Goal: Task Accomplishment & Management: Complete application form

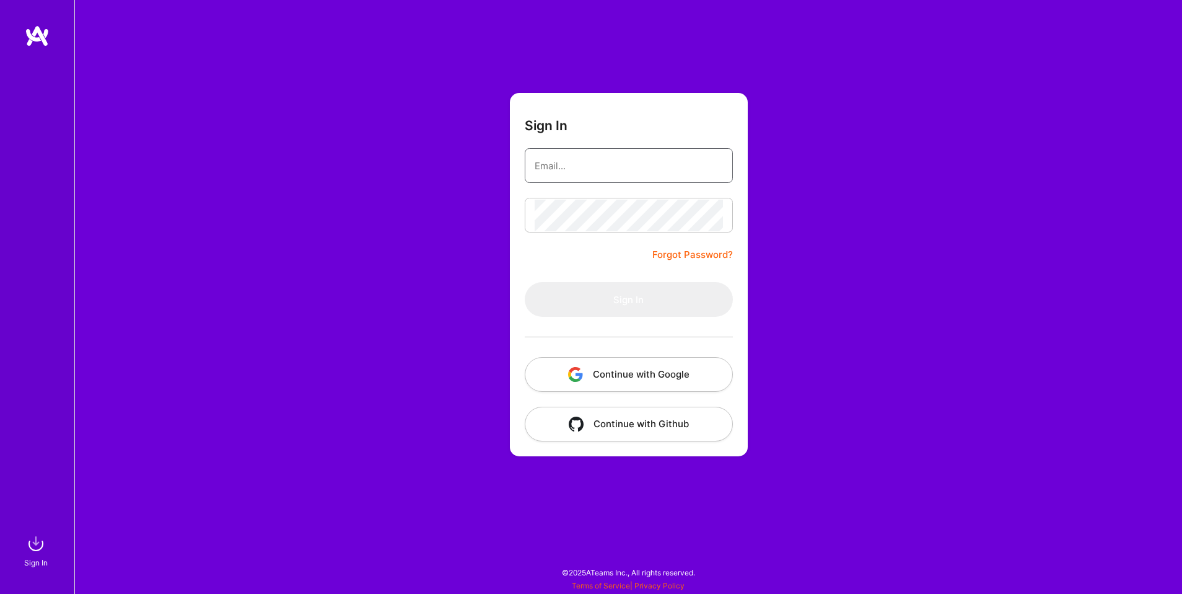
click at [601, 157] on input "email" at bounding box center [629, 166] width 188 height 32
type input "gorka@aquigorka.com"
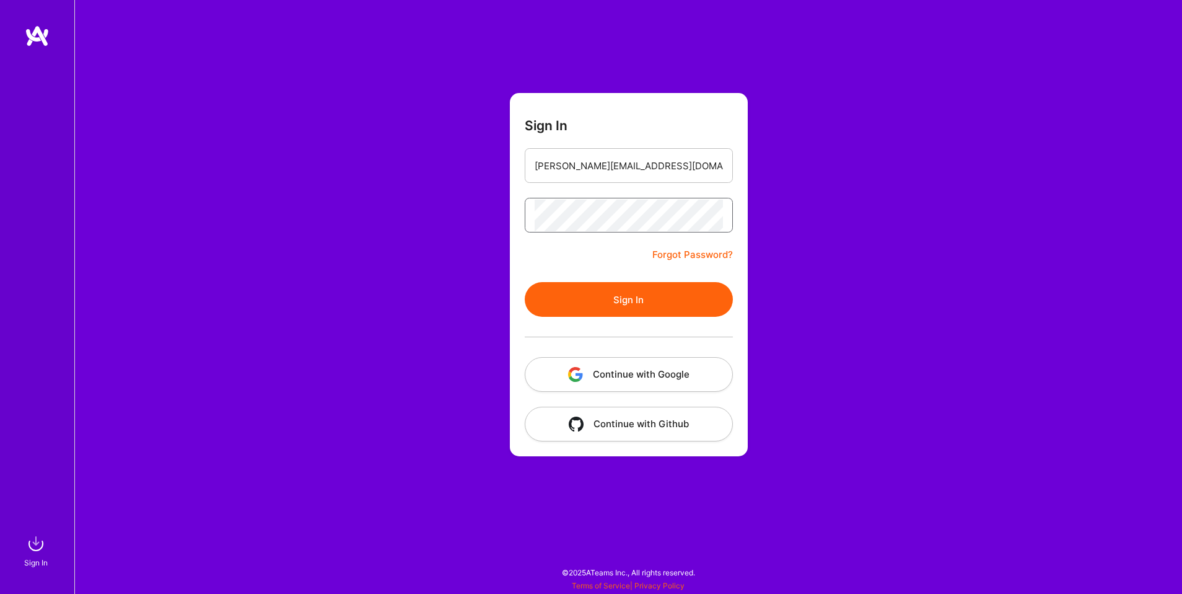
scroll to position [0, 245]
click at [525, 282] on button "Sign In" at bounding box center [629, 299] width 208 height 35
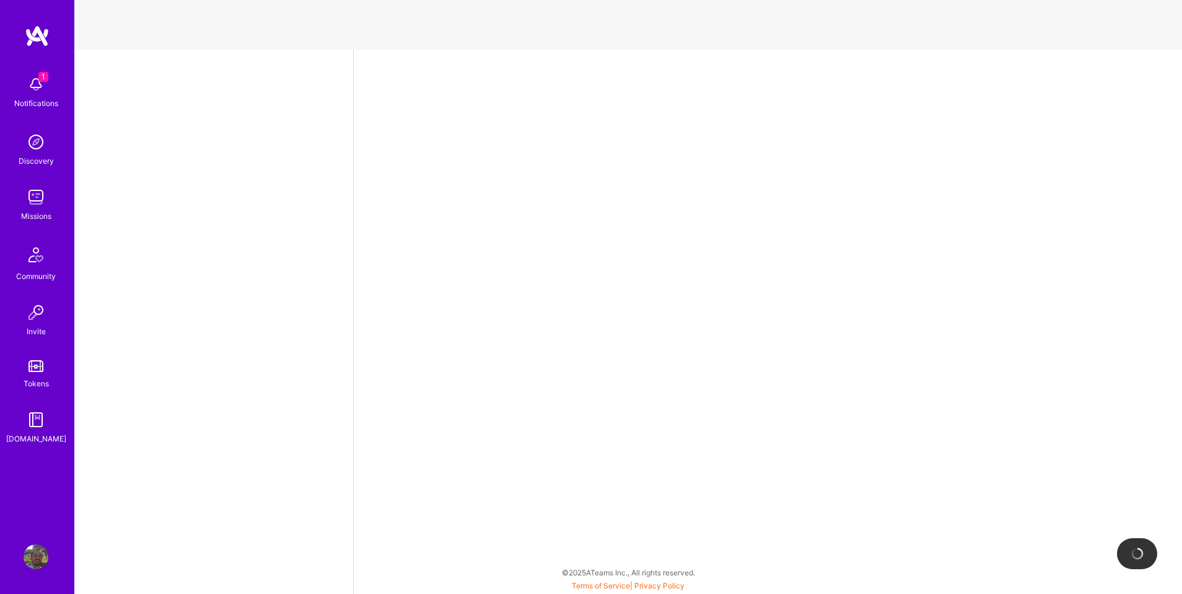
select select "US"
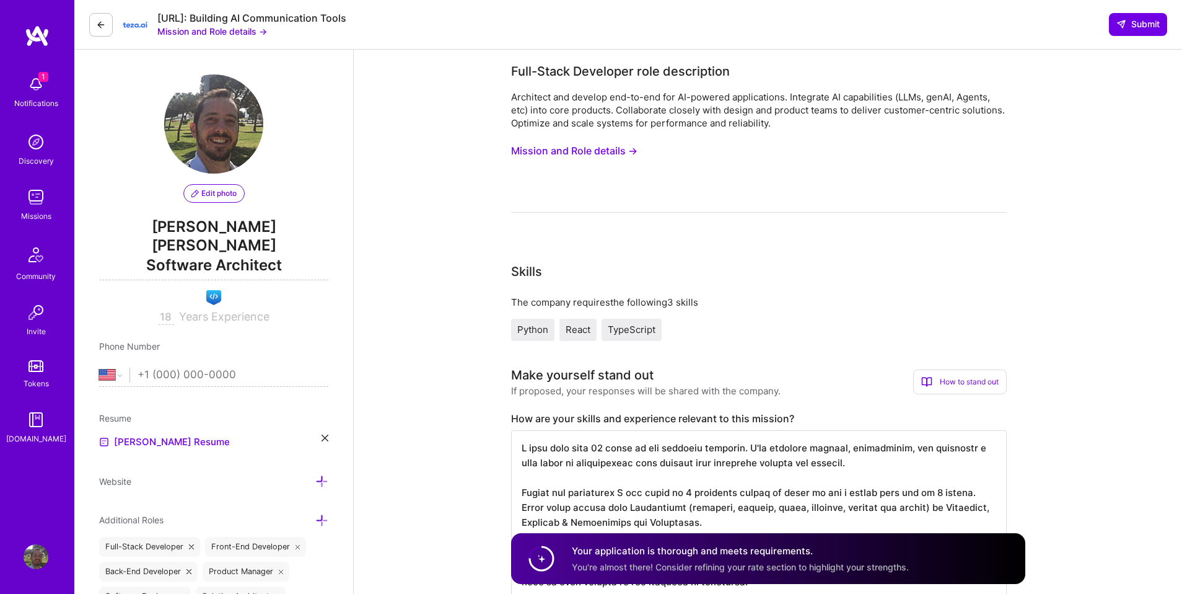
click at [42, 103] on div "Notifications" at bounding box center [36, 103] width 44 height 13
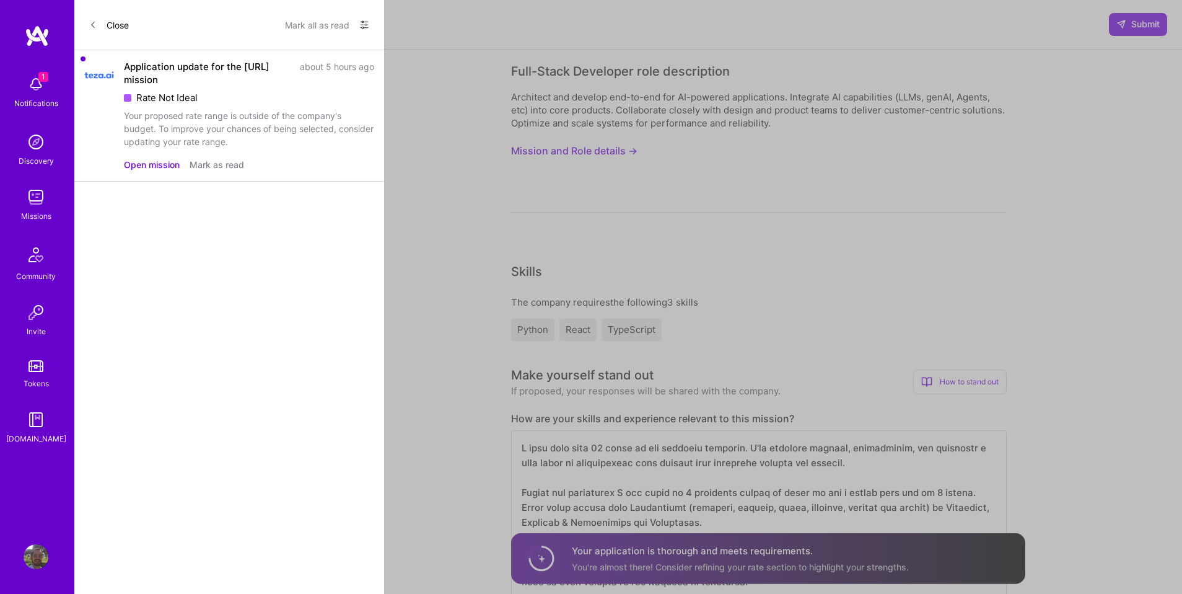
click at [159, 162] on button "Open mission" at bounding box center [152, 164] width 56 height 13
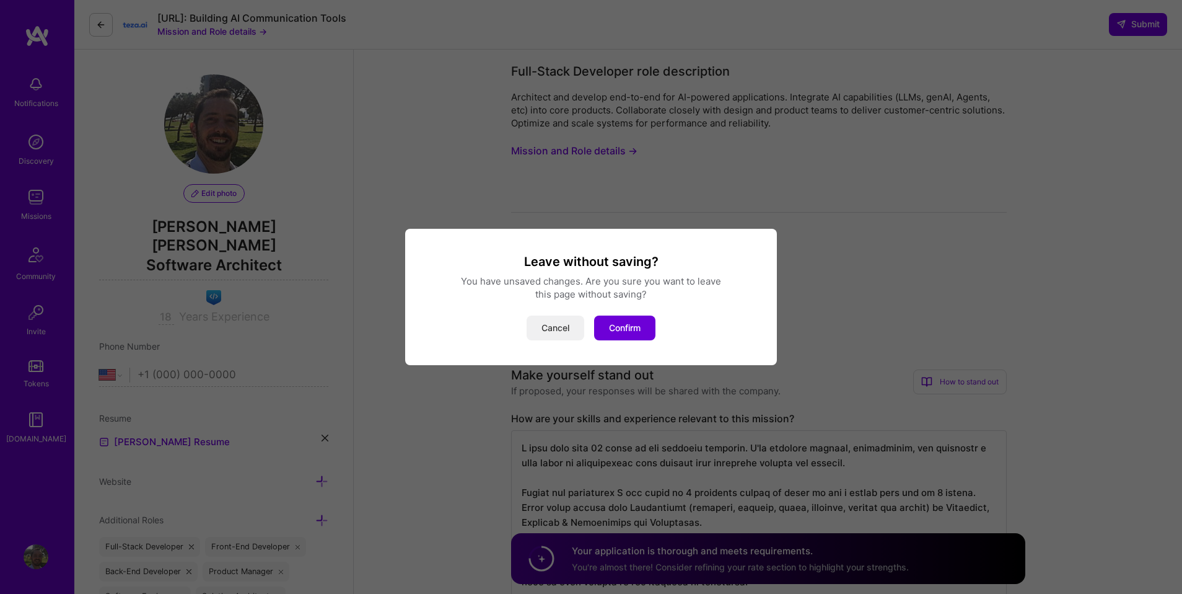
click at [541, 320] on button "Cancel" at bounding box center [556, 327] width 58 height 25
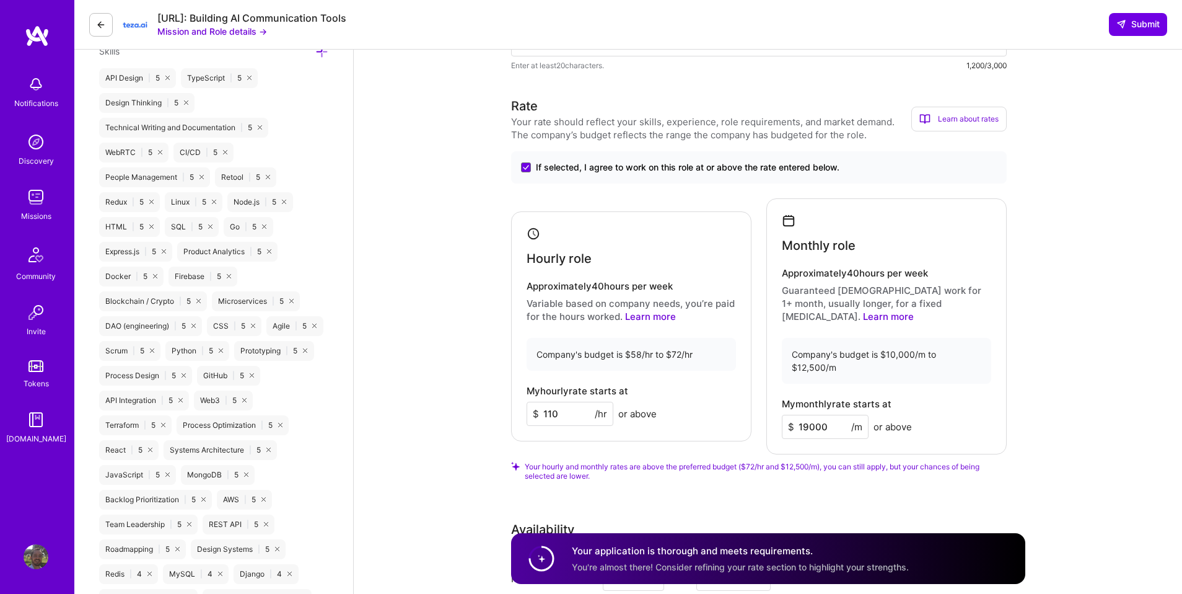
scroll to position [692, 0]
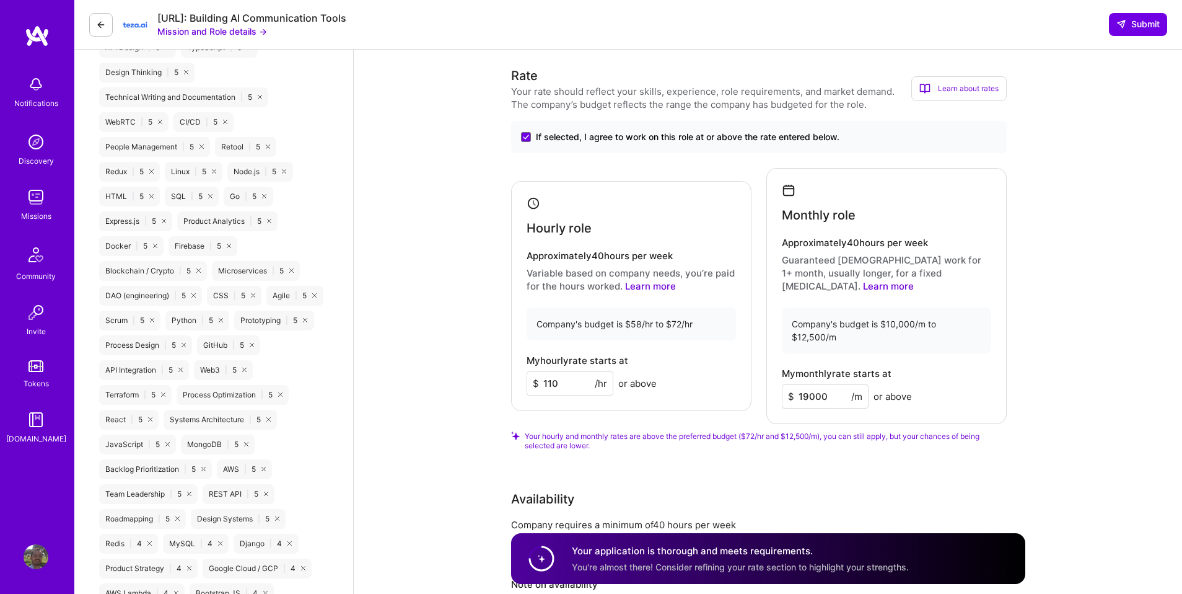
click at [565, 374] on input "110" at bounding box center [570, 383] width 87 height 24
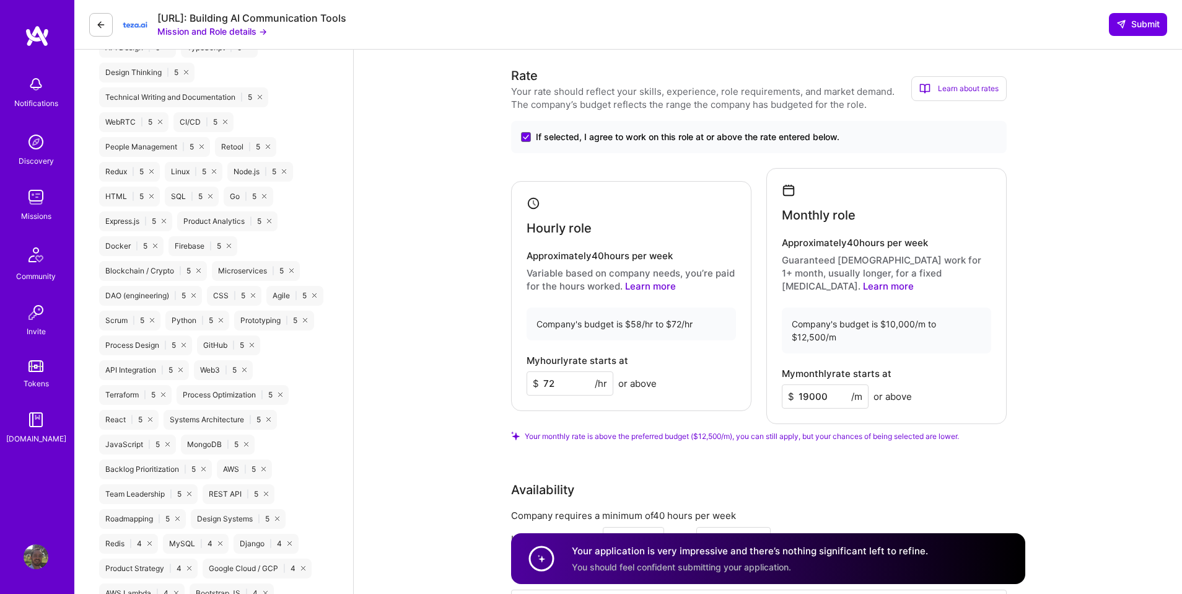
type input "72"
drag, startPoint x: 804, startPoint y: 372, endPoint x: 855, endPoint y: 372, distance: 50.8
click at [855, 384] on input "19000" at bounding box center [825, 396] width 87 height 24
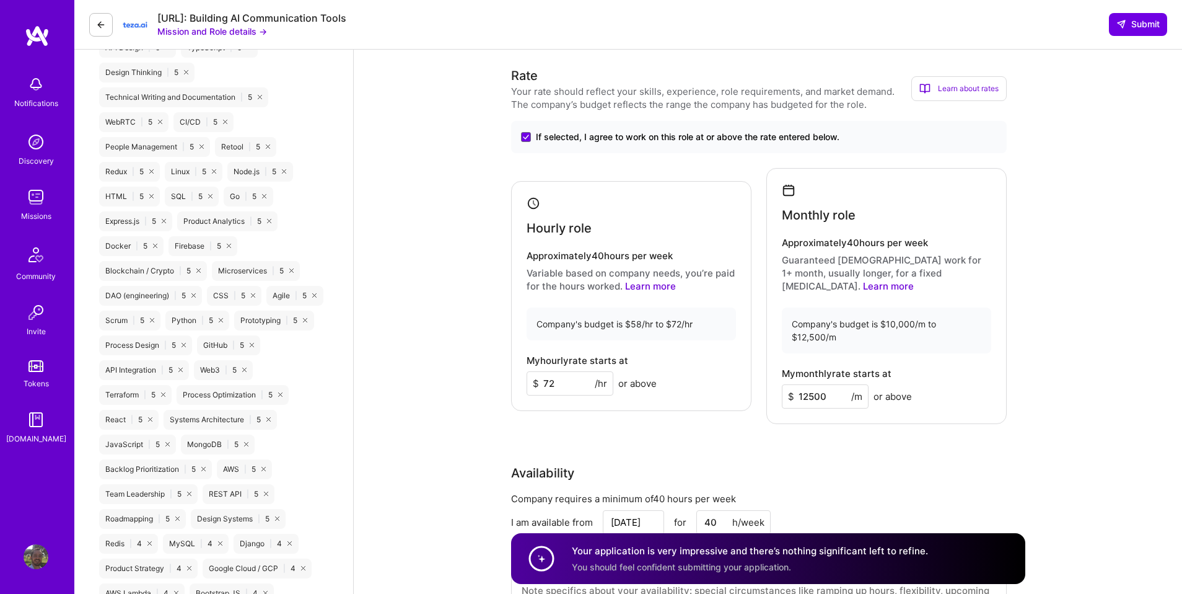
type input "12500"
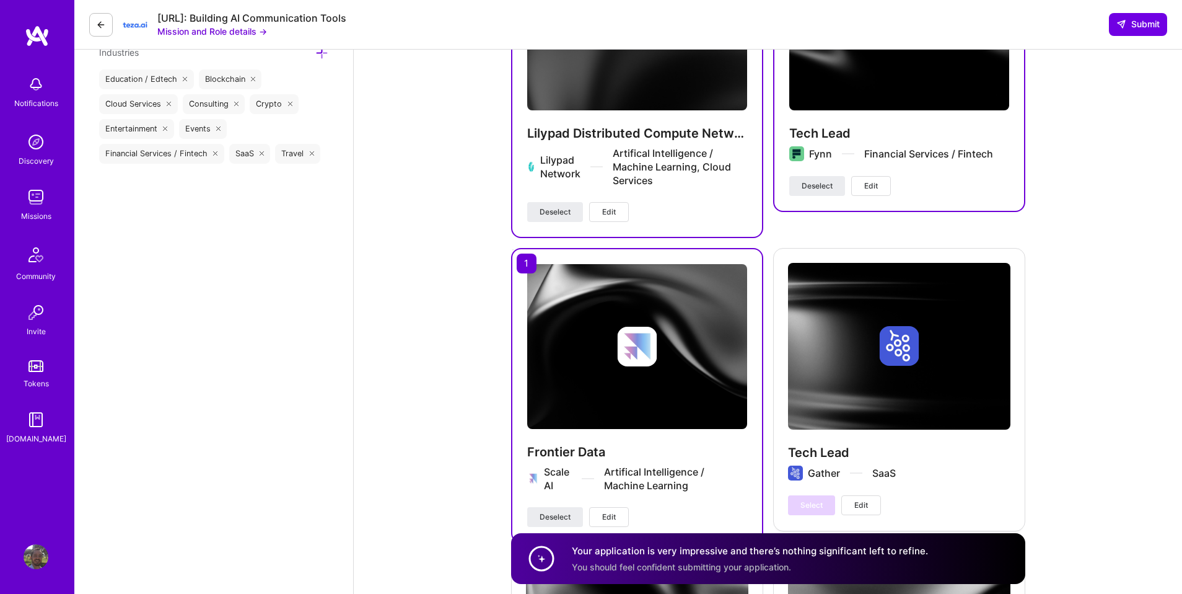
scroll to position [1648, 0]
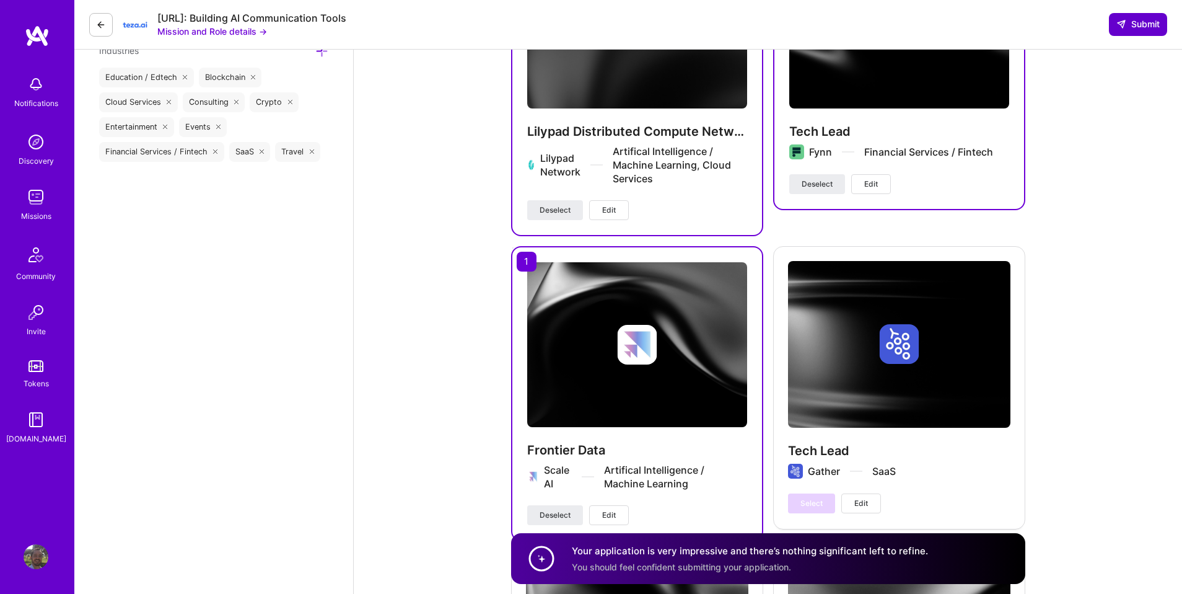
click at [1129, 20] on span "Submit" at bounding box center [1138, 24] width 43 height 12
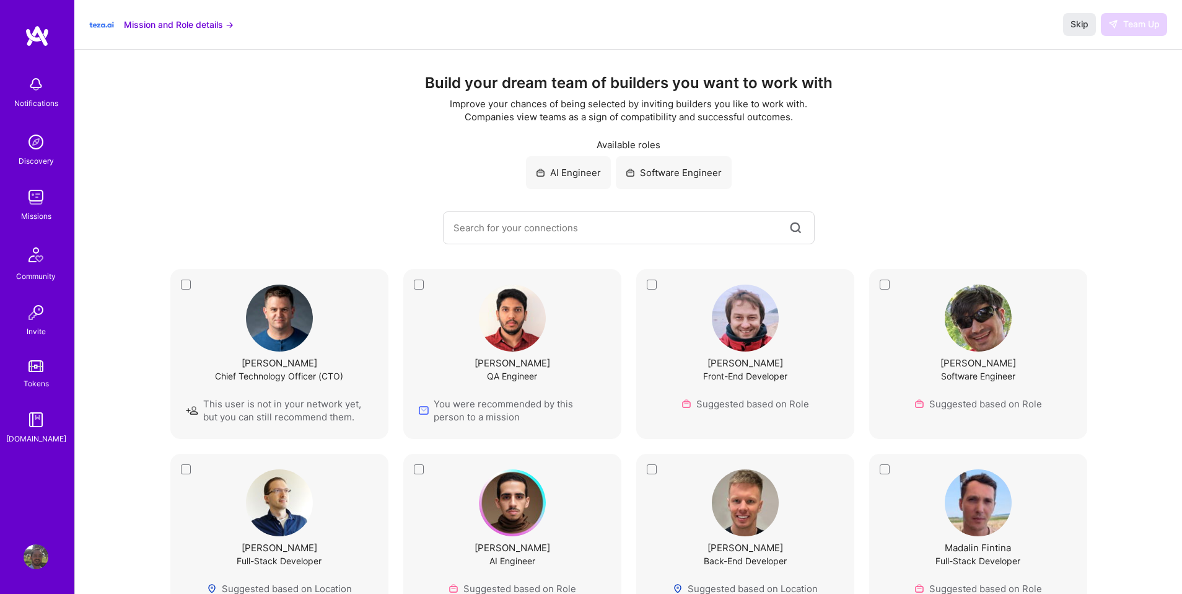
click at [165, 19] on button "Mission and Role details →" at bounding box center [179, 24] width 110 height 13
click at [107, 29] on img at bounding box center [101, 24] width 25 height 25
click at [153, 24] on button "Mission and Role details →" at bounding box center [179, 24] width 110 height 13
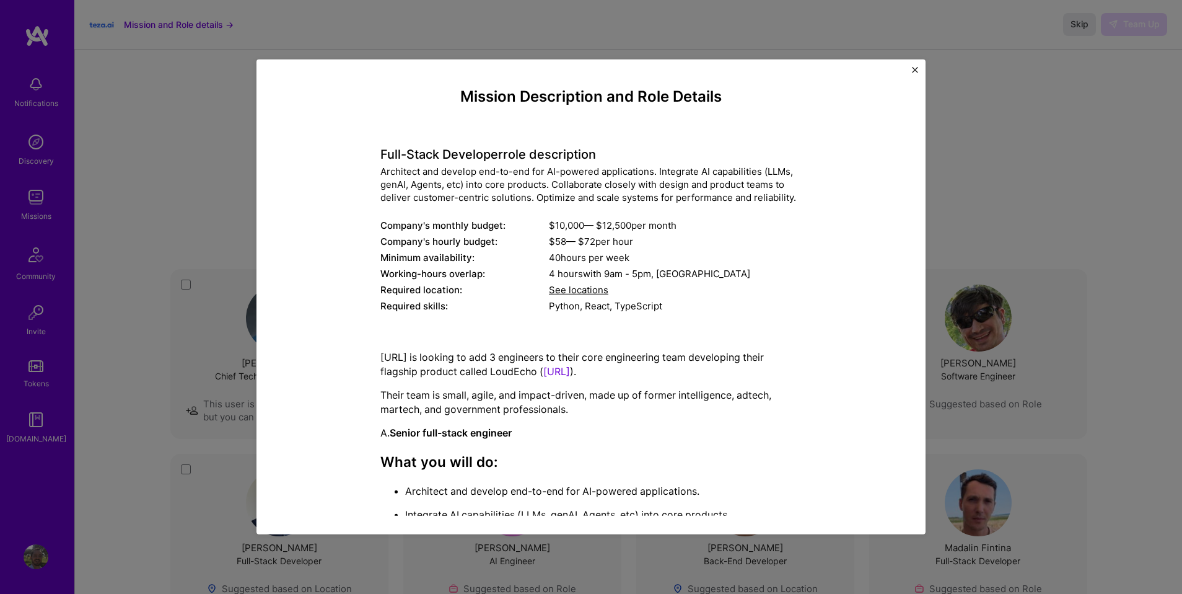
click at [153, 24] on div "Mission Description and Role Details Full-Stack Developer role description Arch…" at bounding box center [591, 297] width 1182 height 594
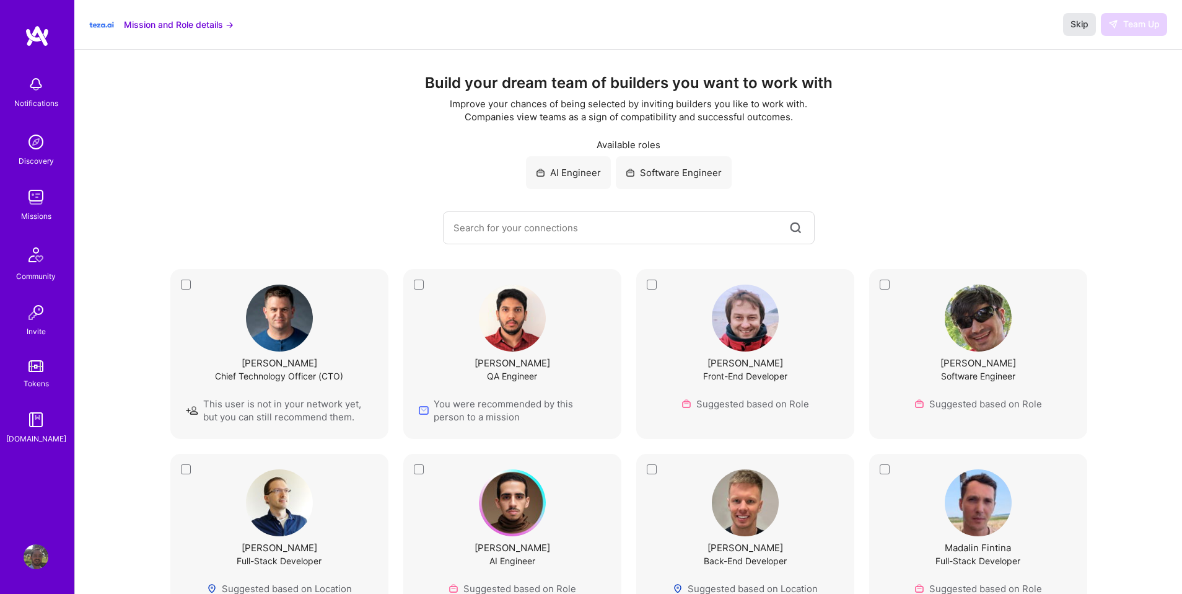
click at [1064, 18] on button "Skip" at bounding box center [1079, 24] width 33 height 22
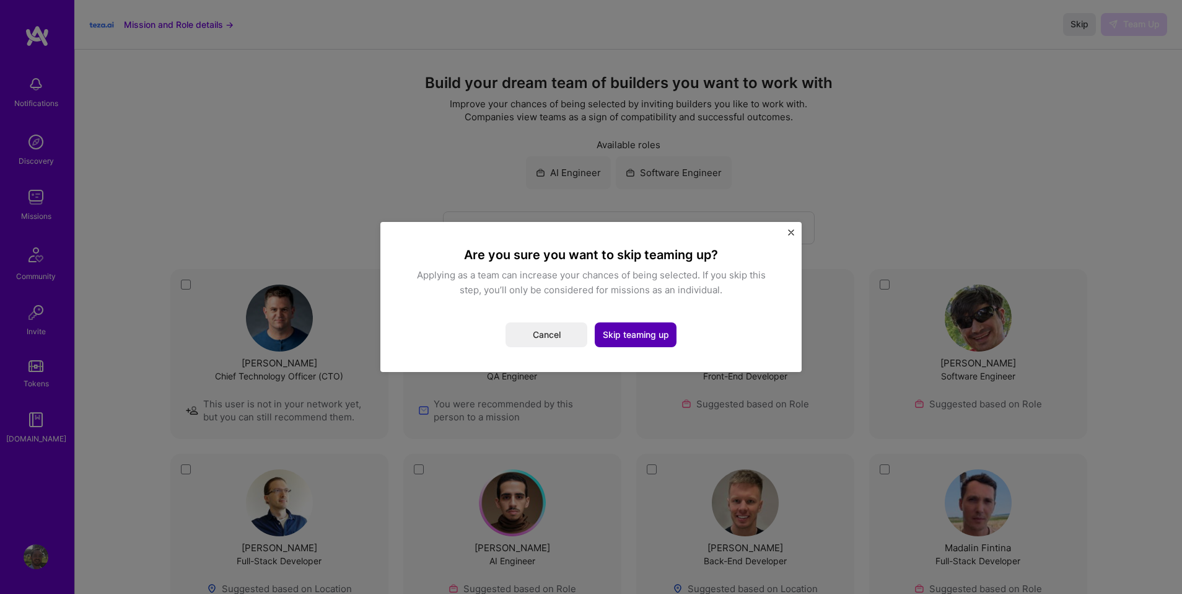
click at [640, 325] on button "Skip teaming up" at bounding box center [636, 334] width 82 height 25
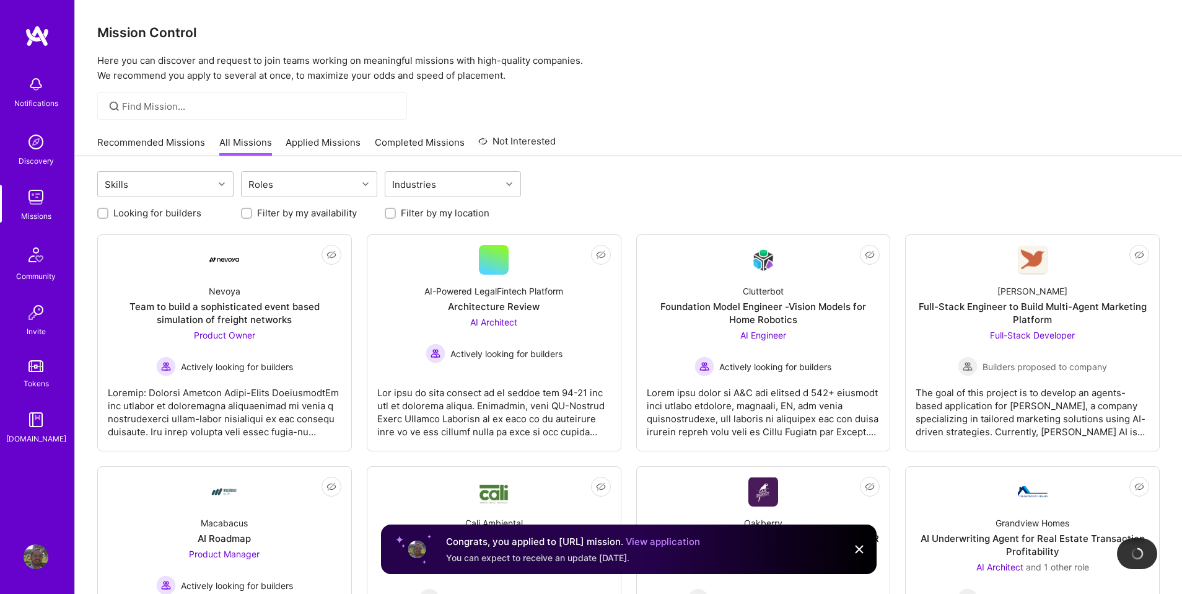
click at [127, 219] on label "Looking for builders" at bounding box center [157, 212] width 88 height 13
click at [108, 218] on input "Looking for builders" at bounding box center [104, 213] width 9 height 9
checkbox input "true"
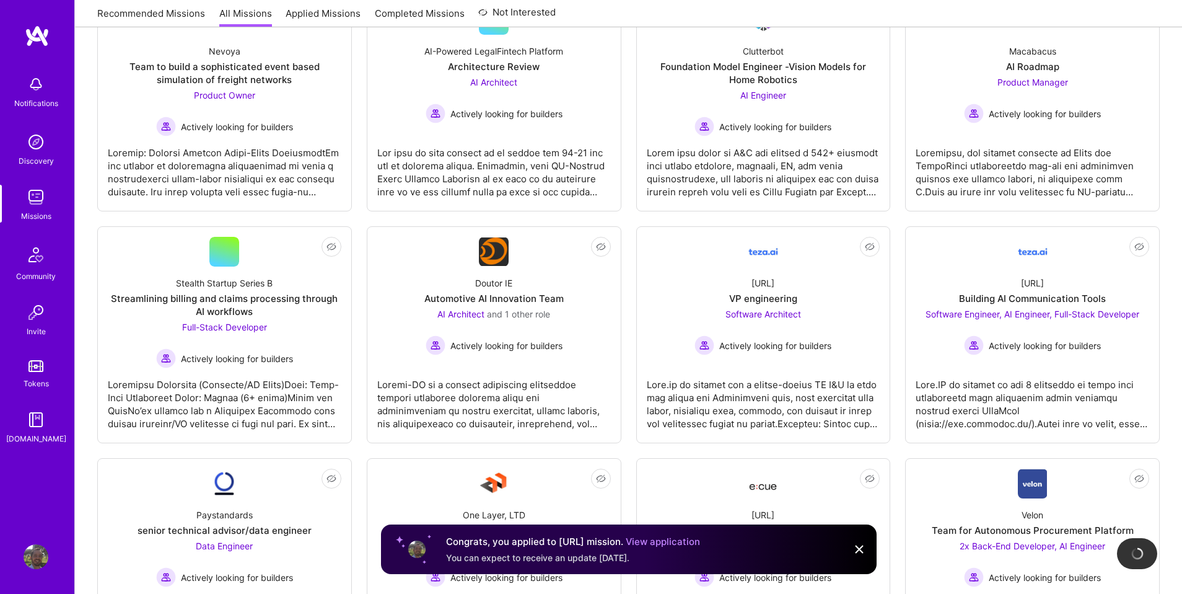
scroll to position [245, 0]
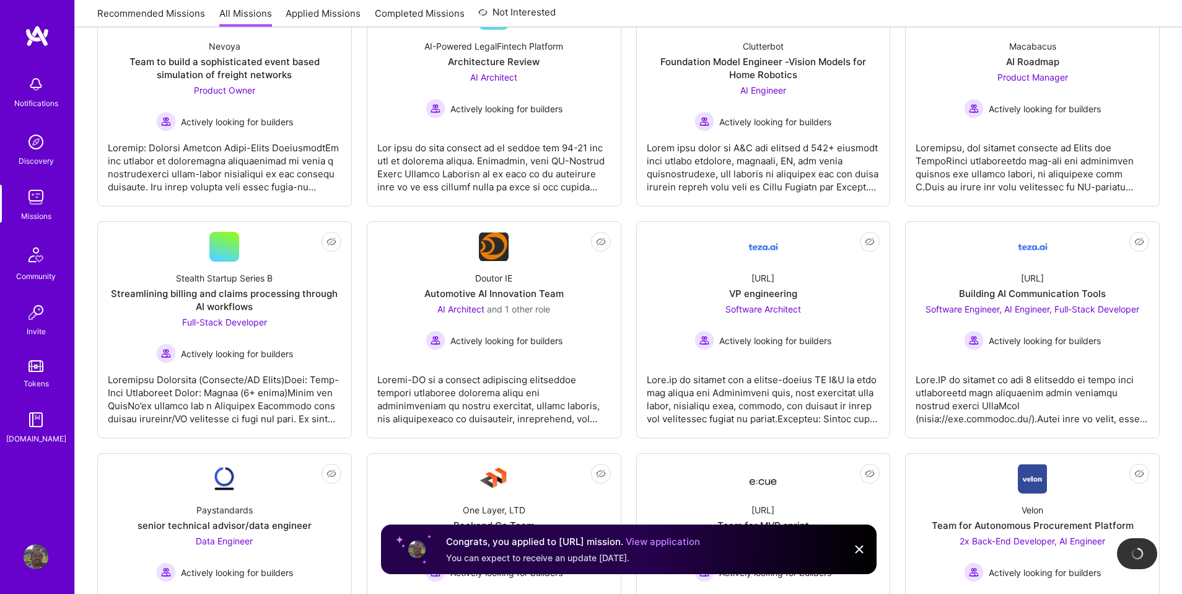
click at [640, 539] on link "View application" at bounding box center [663, 541] width 74 height 12
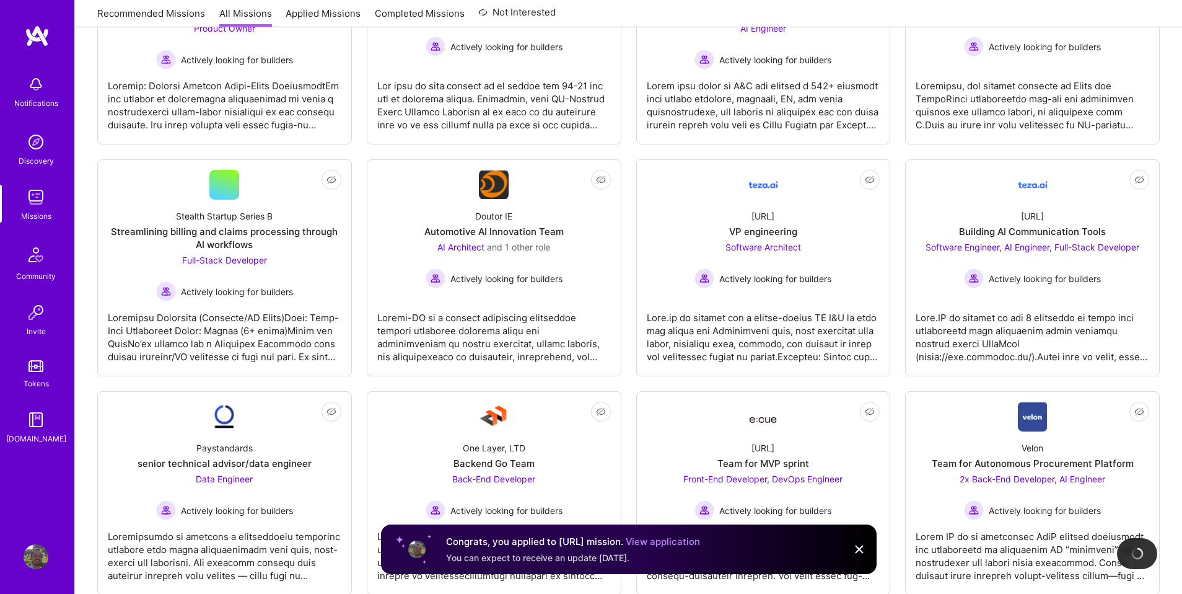
scroll to position [309, 0]
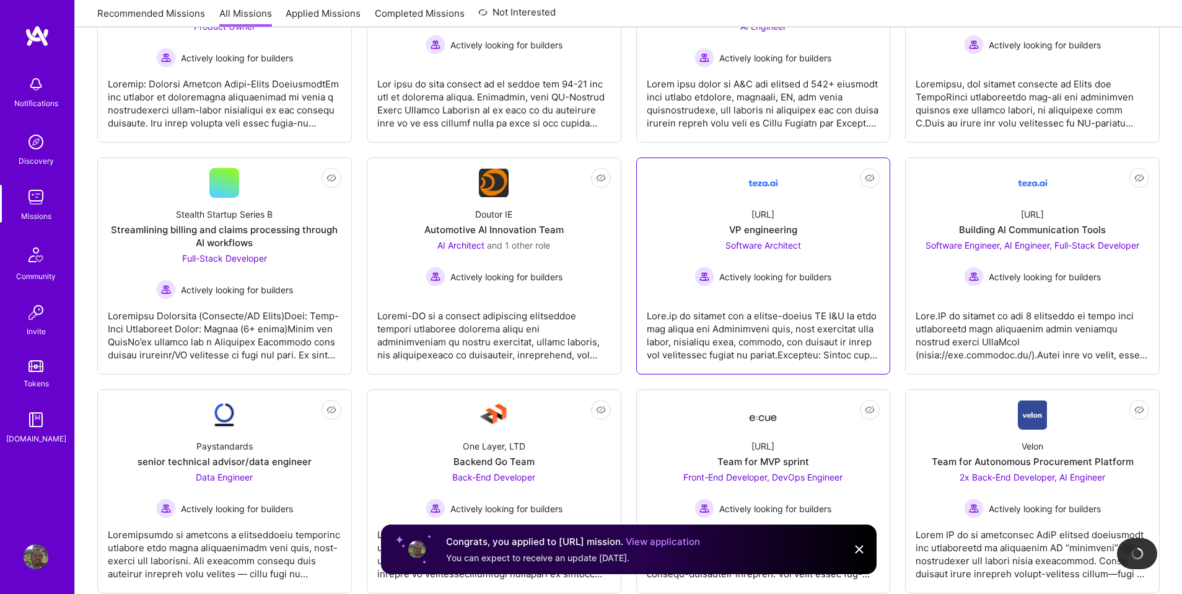
click at [762, 296] on link "Not Interested teza.ai VP engineering Software Architect Actively looking for b…" at bounding box center [764, 266] width 234 height 196
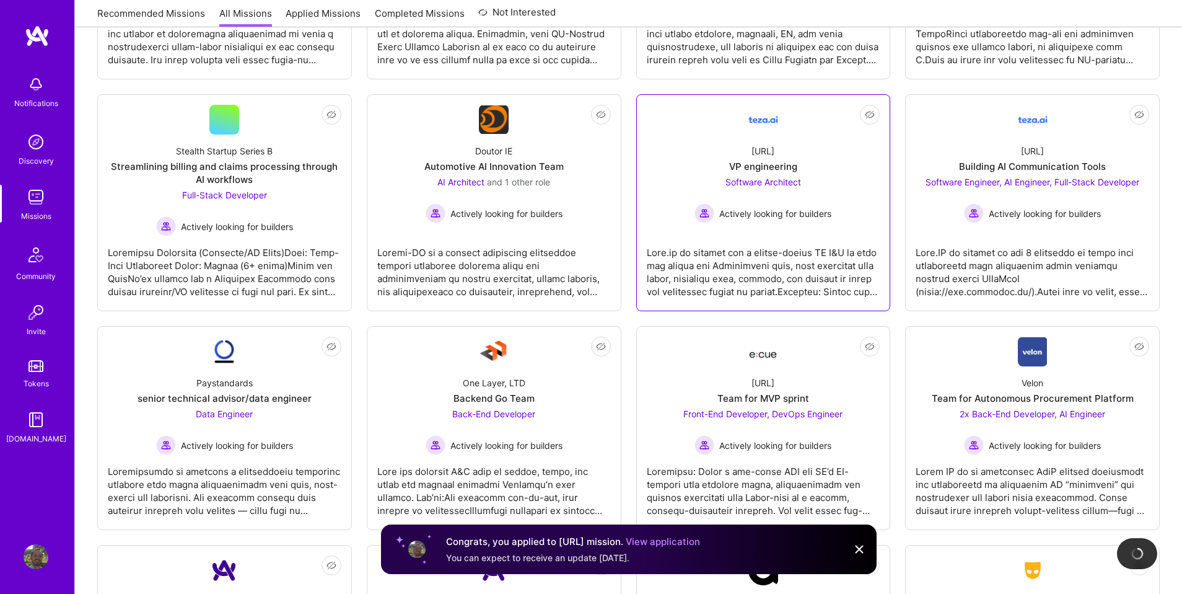
scroll to position [384, 0]
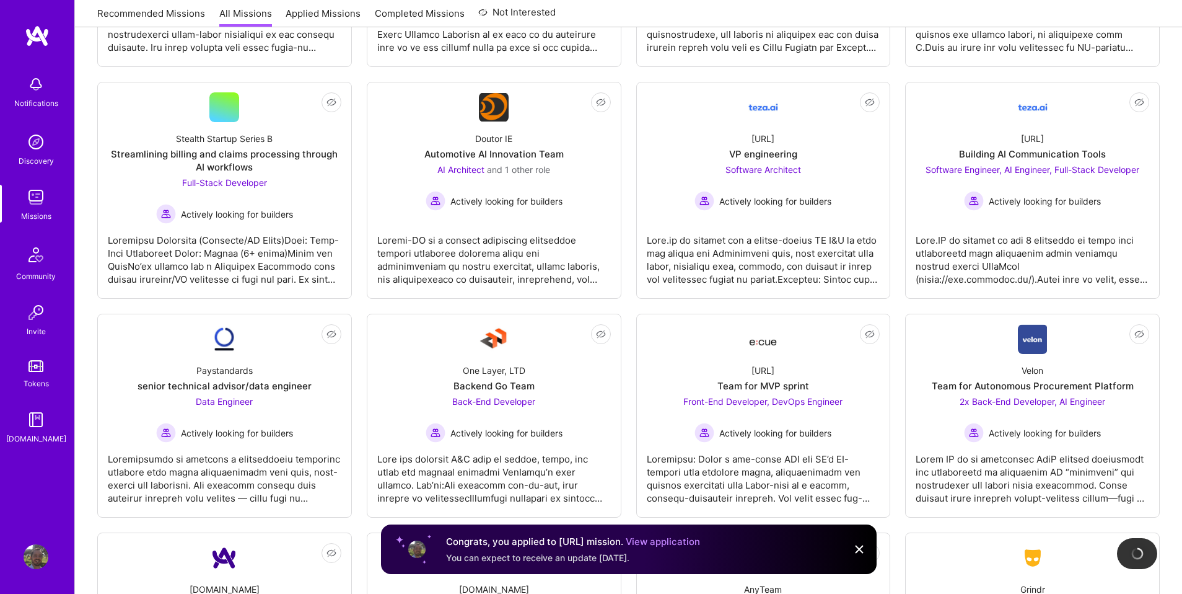
click at [854, 550] on img at bounding box center [859, 549] width 15 height 15
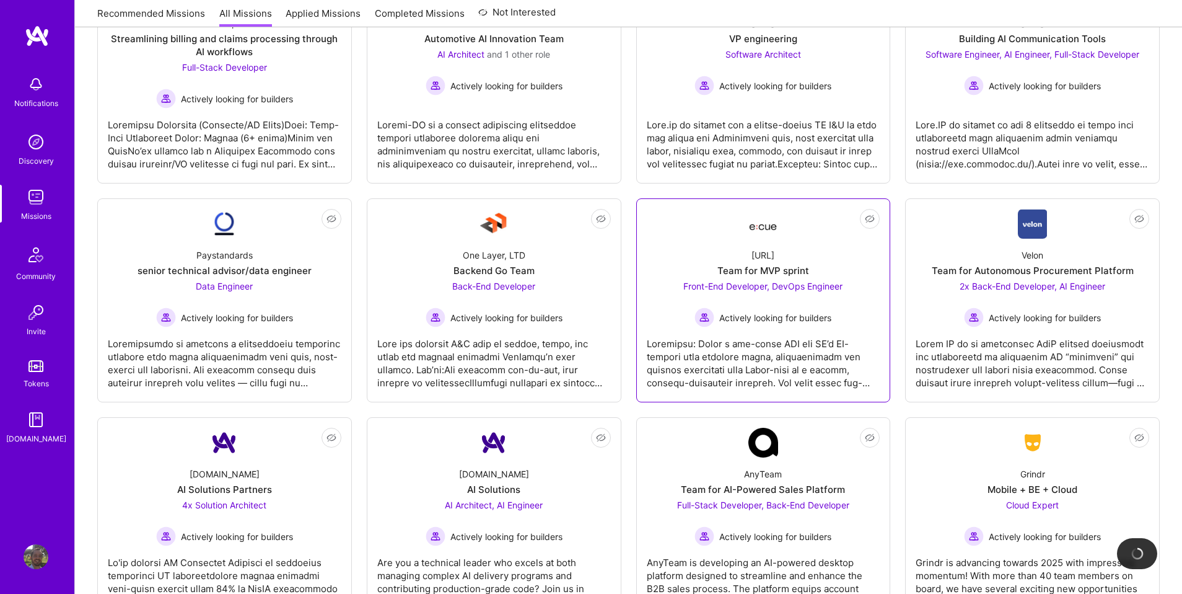
scroll to position [502, 0]
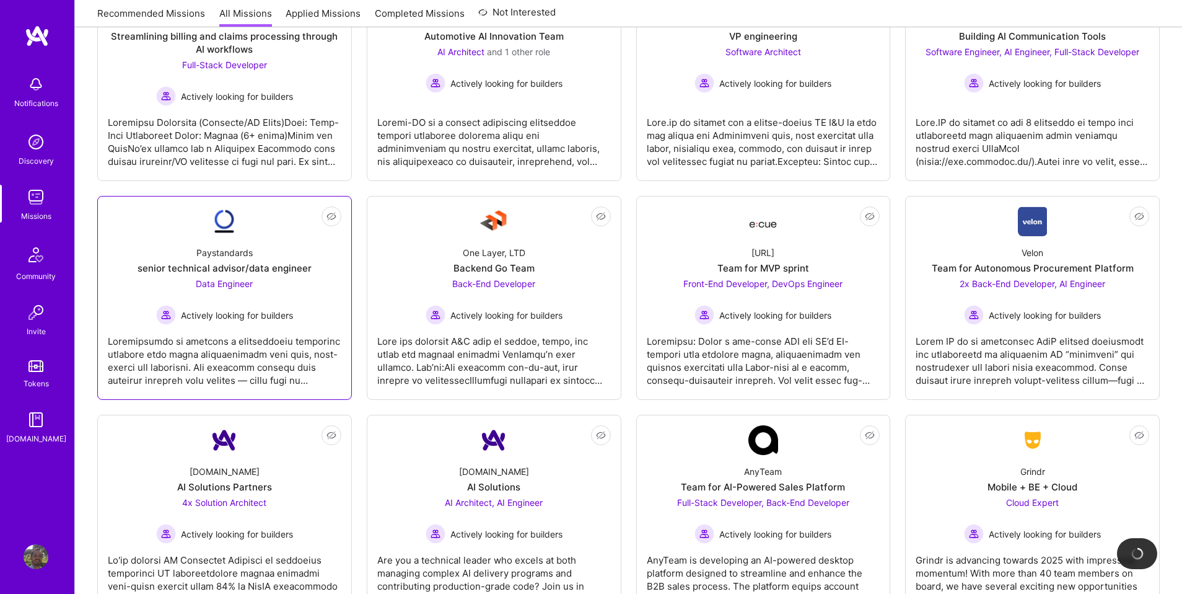
click at [242, 299] on div "Data Engineer Actively looking for builders" at bounding box center [224, 301] width 137 height 48
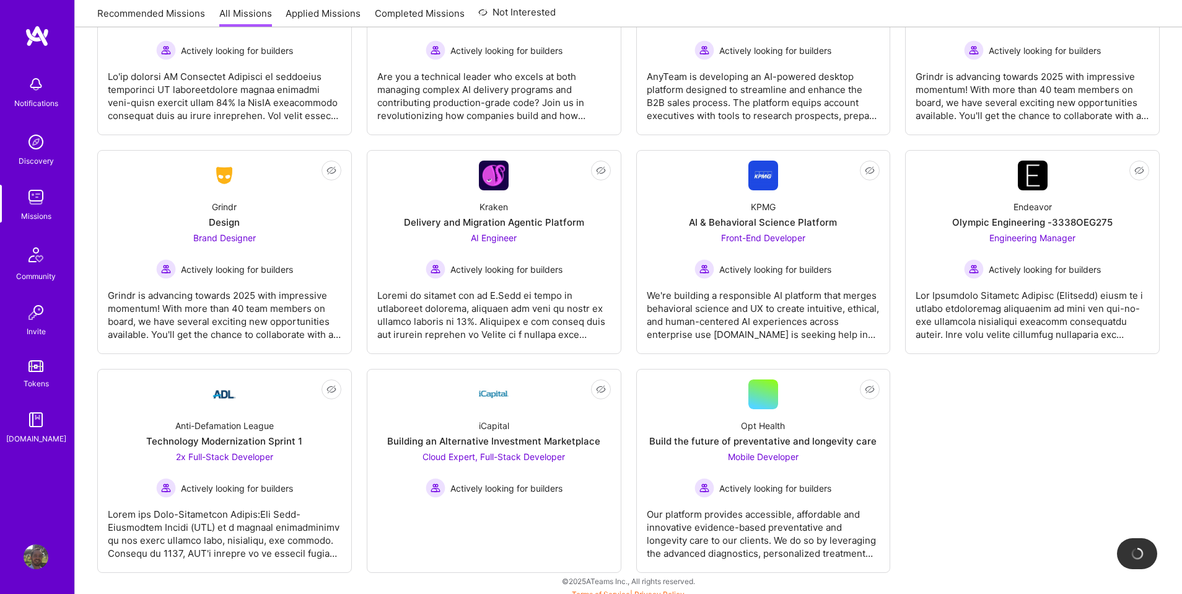
scroll to position [988, 0]
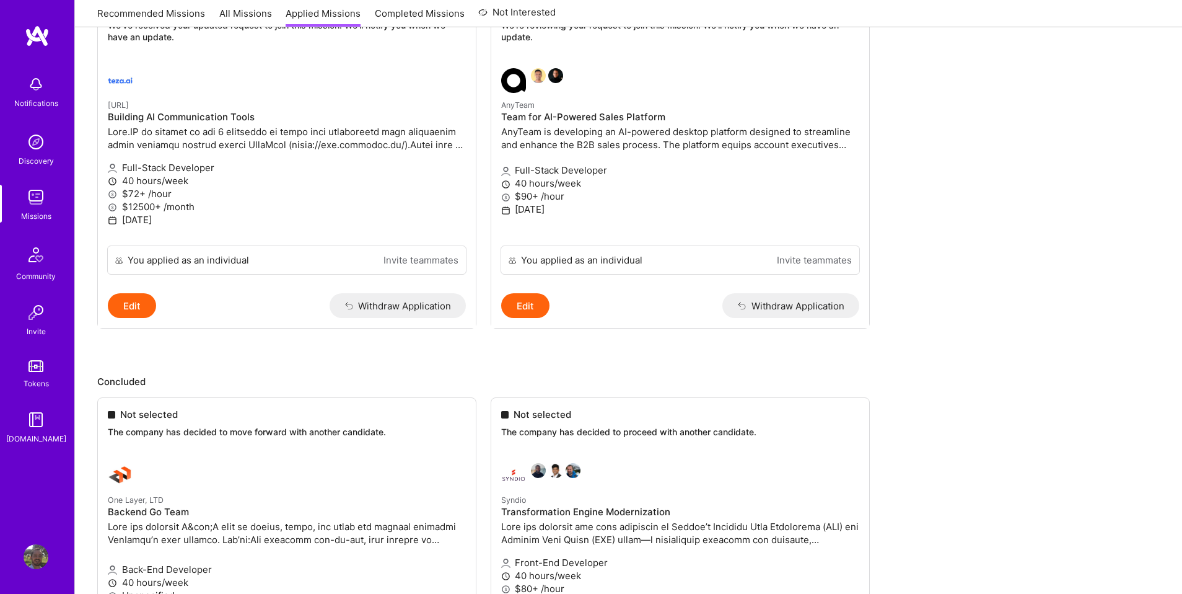
scroll to position [578, 0]
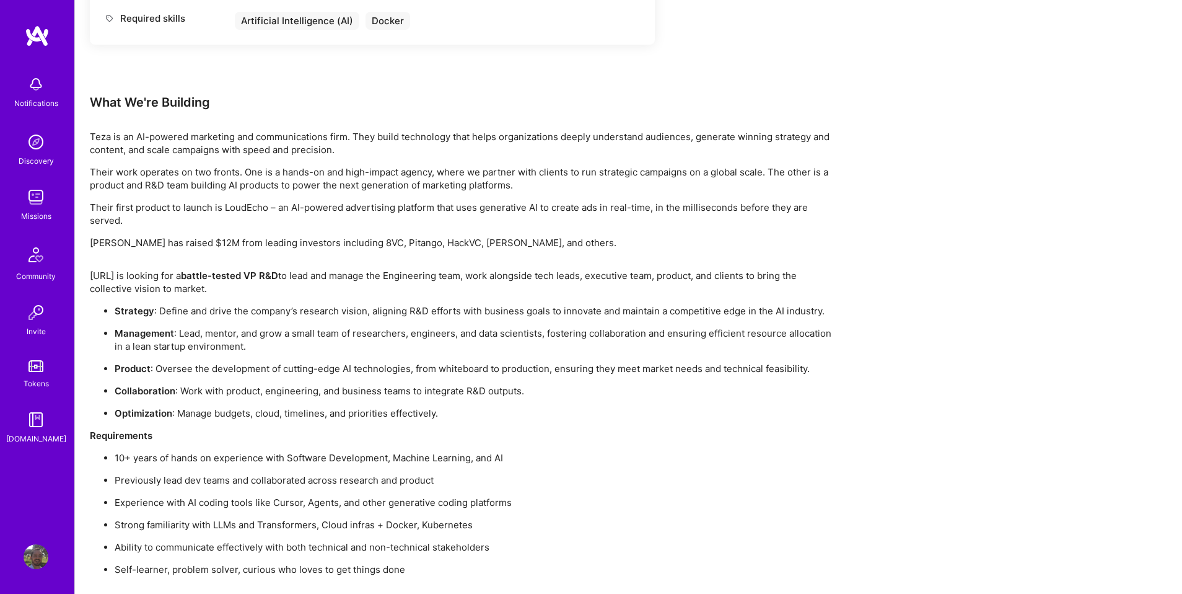
scroll to position [798, 0]
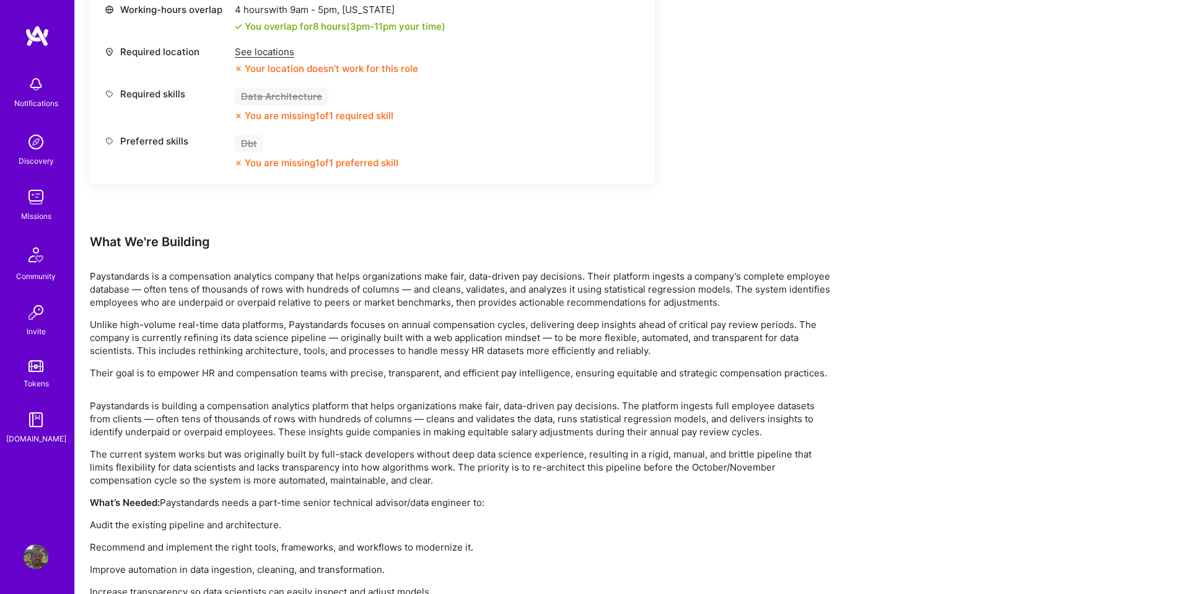
scroll to position [576, 0]
